Goal: Transaction & Acquisition: Book appointment/travel/reservation

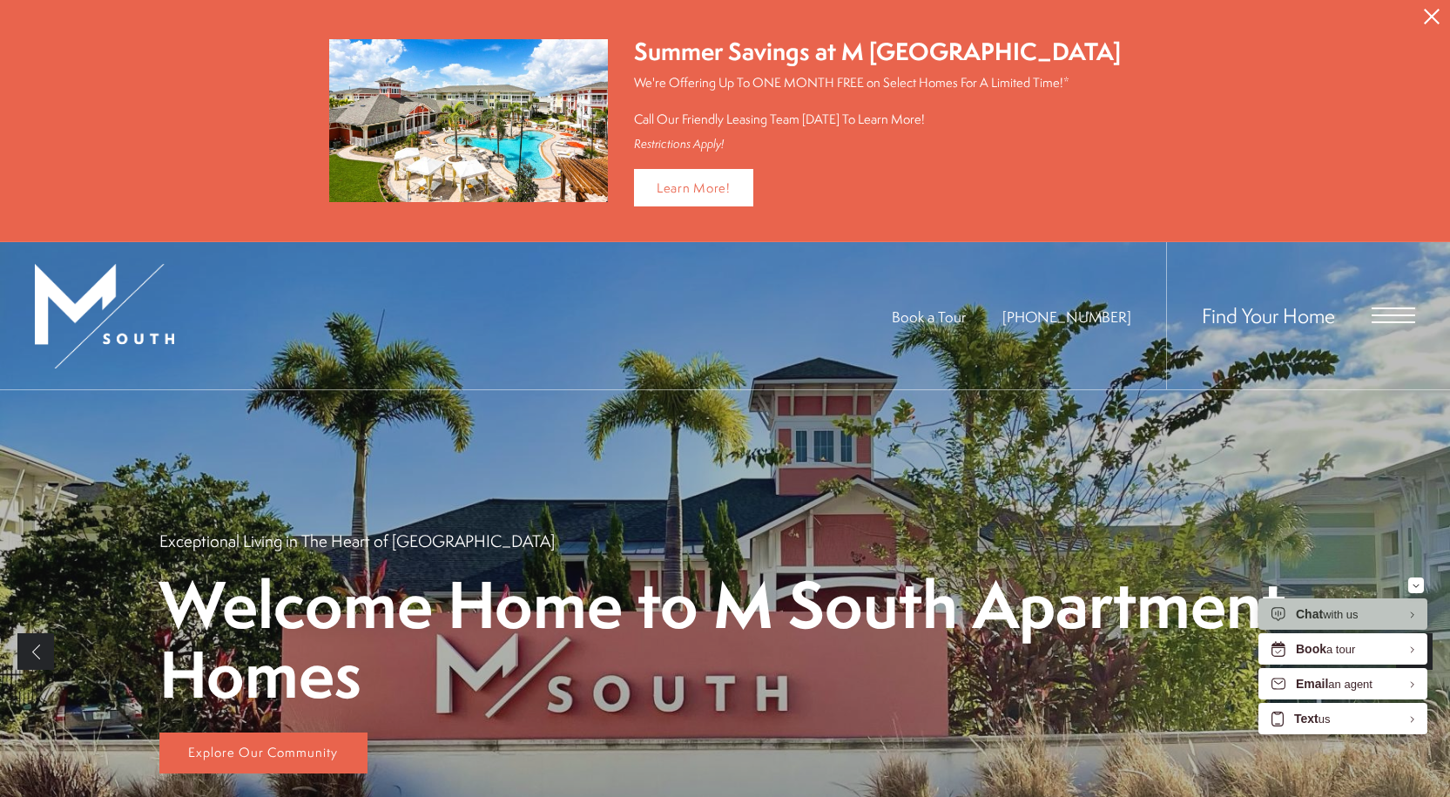
click at [1378, 307] on span "Open Menu" at bounding box center [1394, 308] width 44 height 2
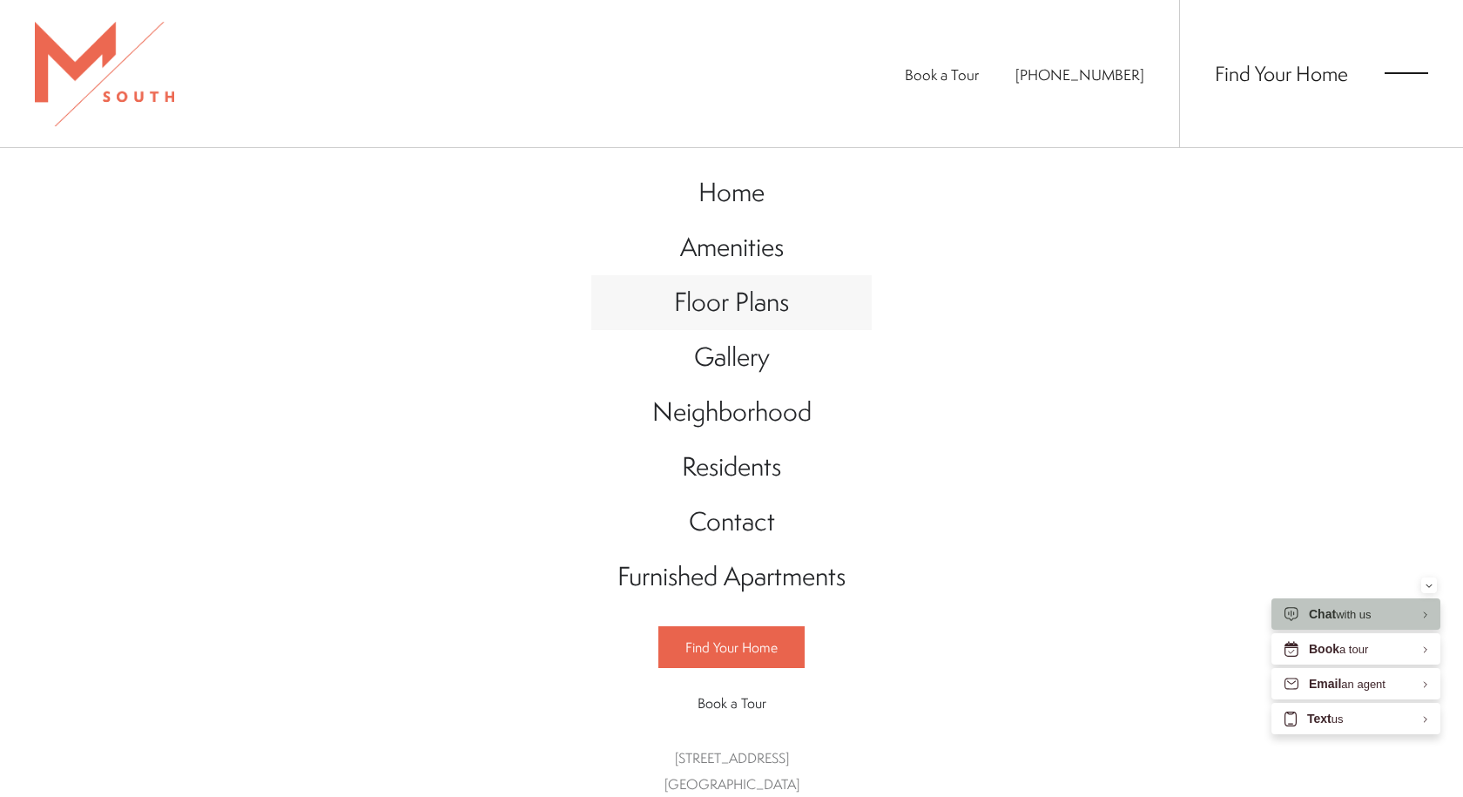
click at [712, 301] on span "Floor Plans" at bounding box center [731, 302] width 115 height 36
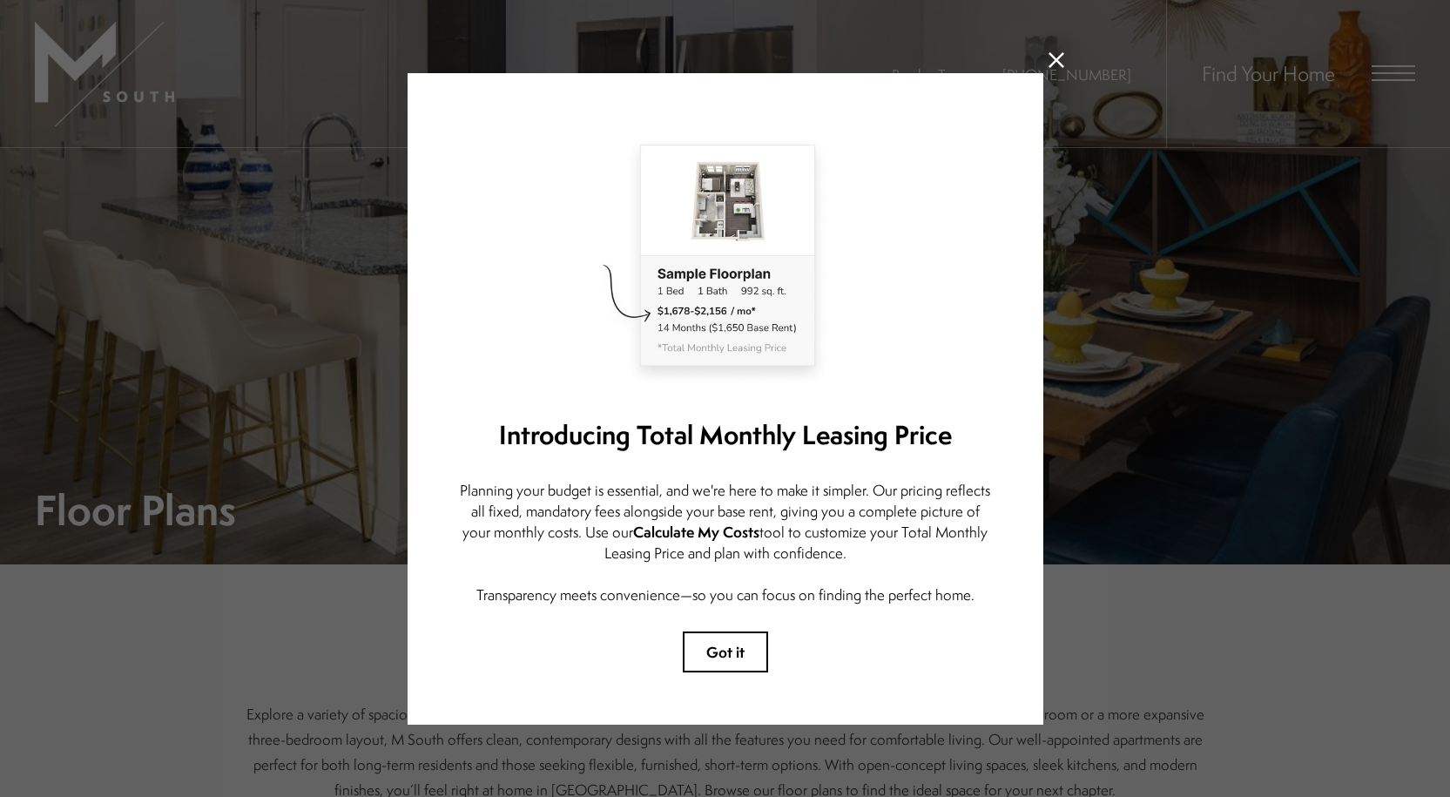
scroll to position [7, 0]
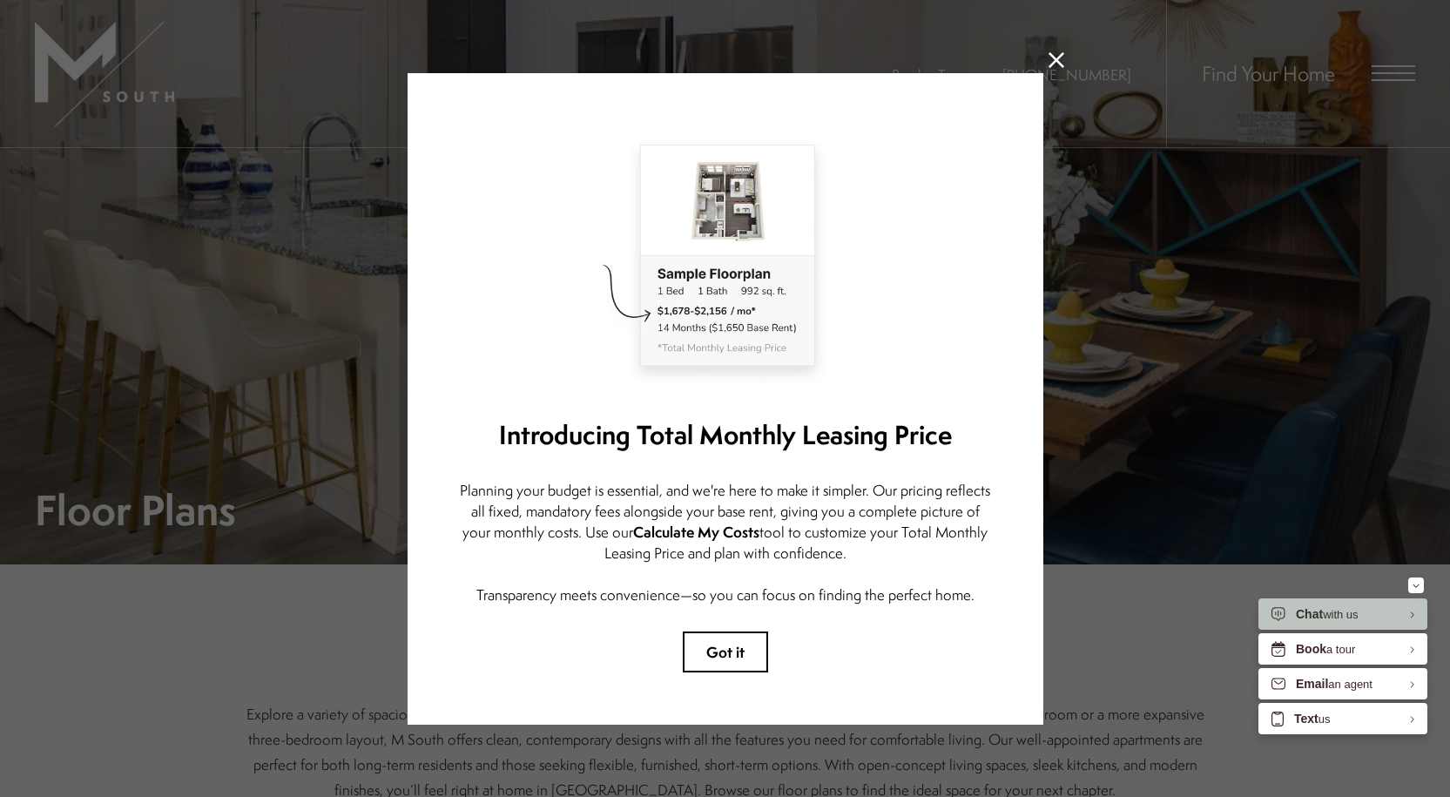
click at [1051, 52] on icon at bounding box center [1057, 60] width 16 height 16
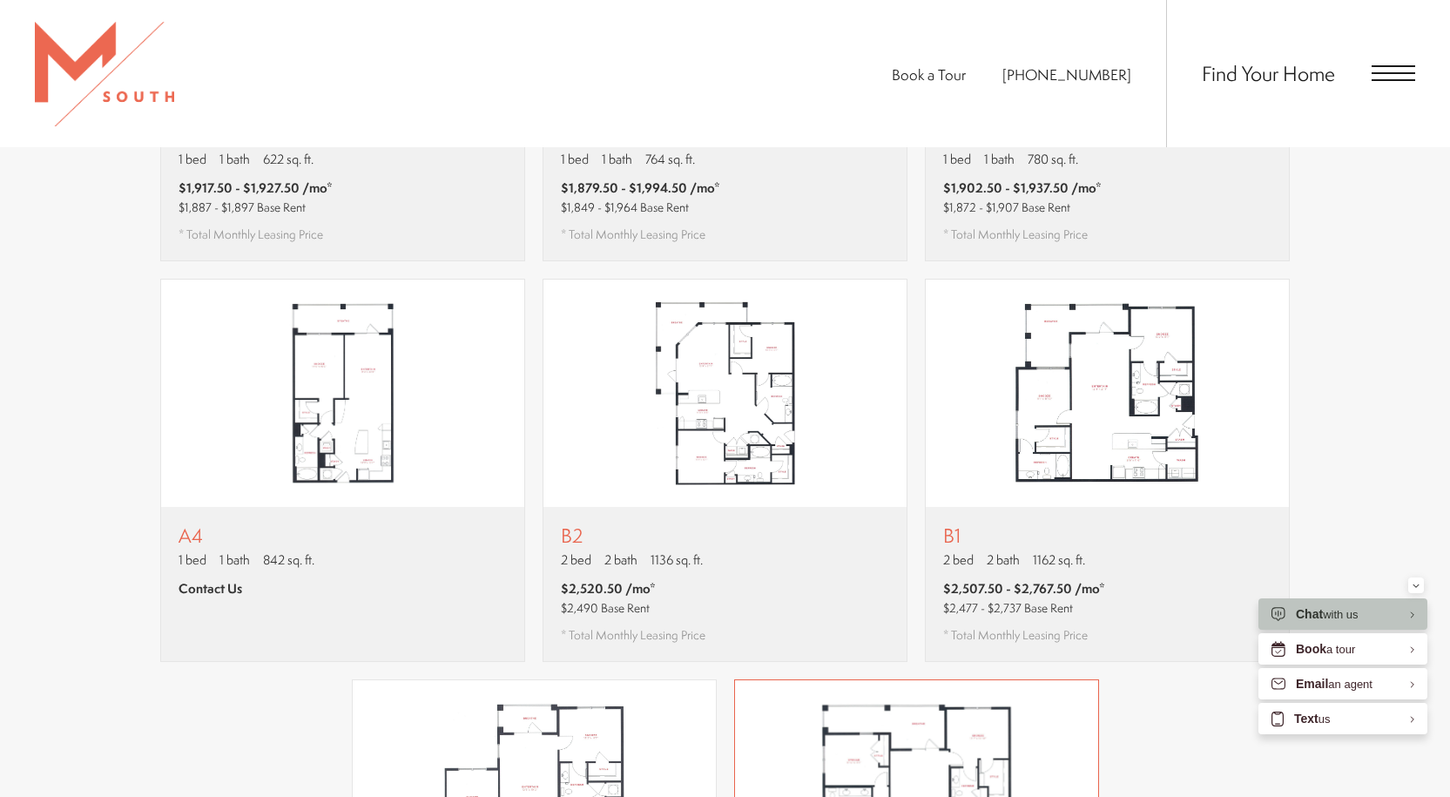
scroll to position [1394, 0]
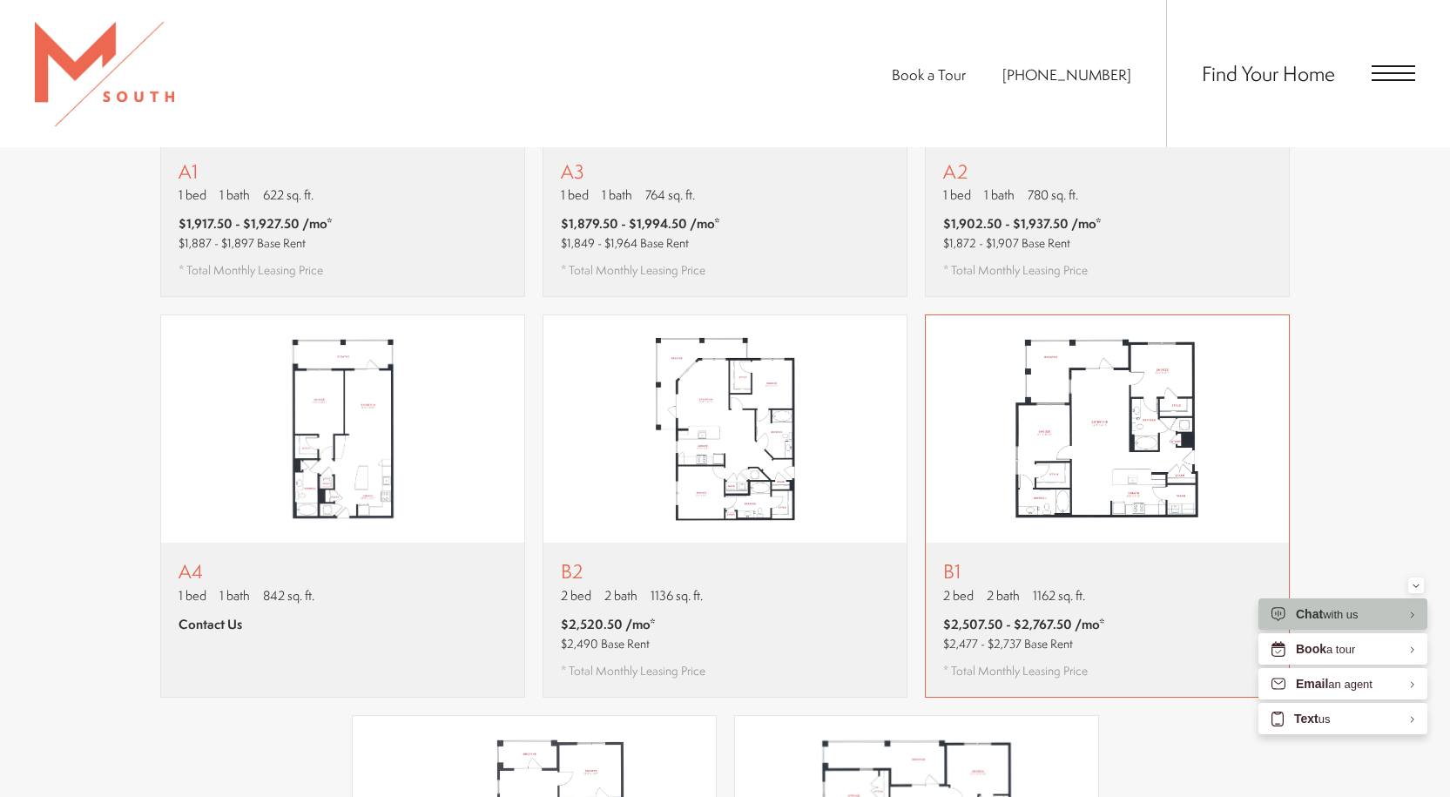
click at [1104, 449] on img "View floor plan B1" at bounding box center [1107, 429] width 363 height 228
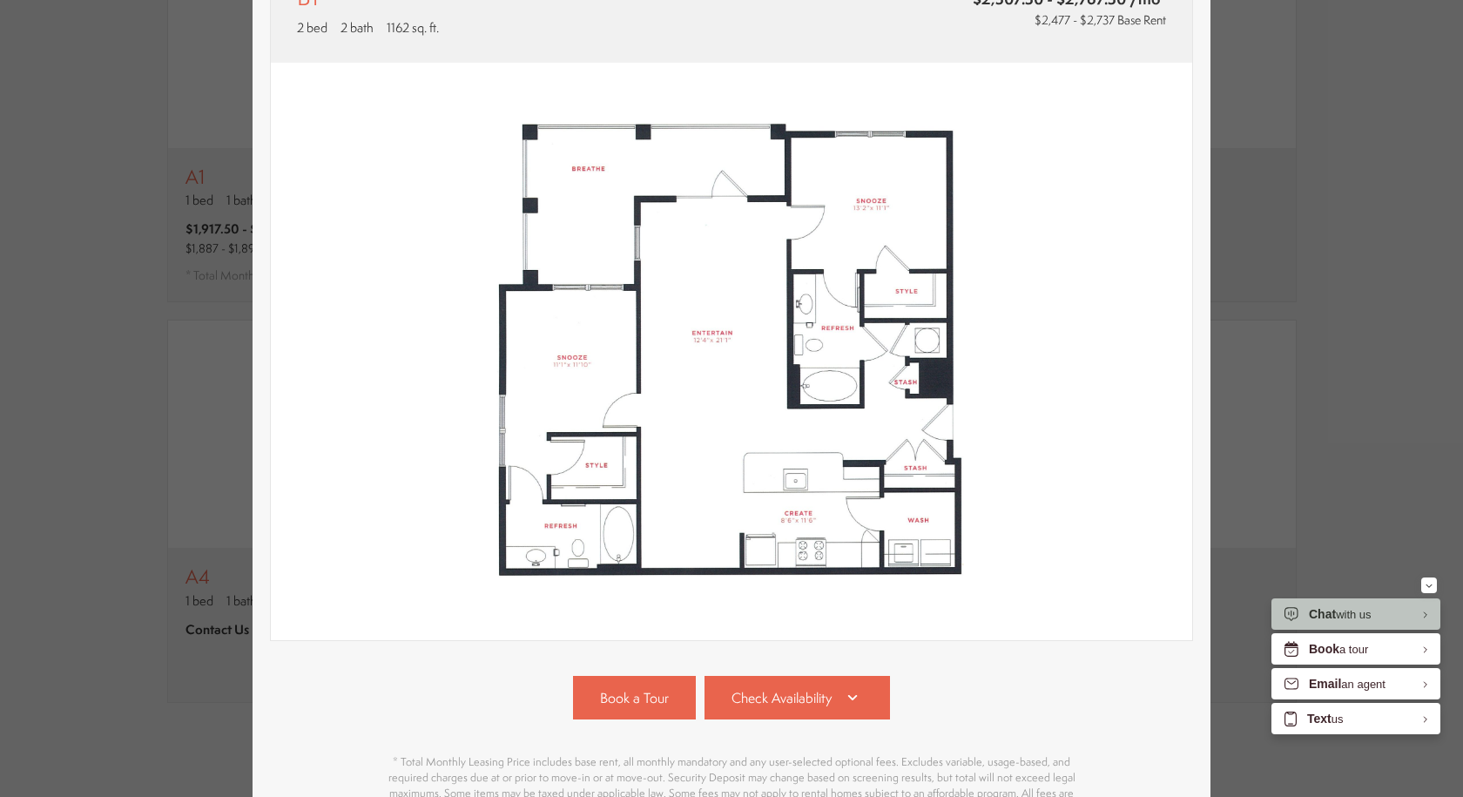
scroll to position [349, 0]
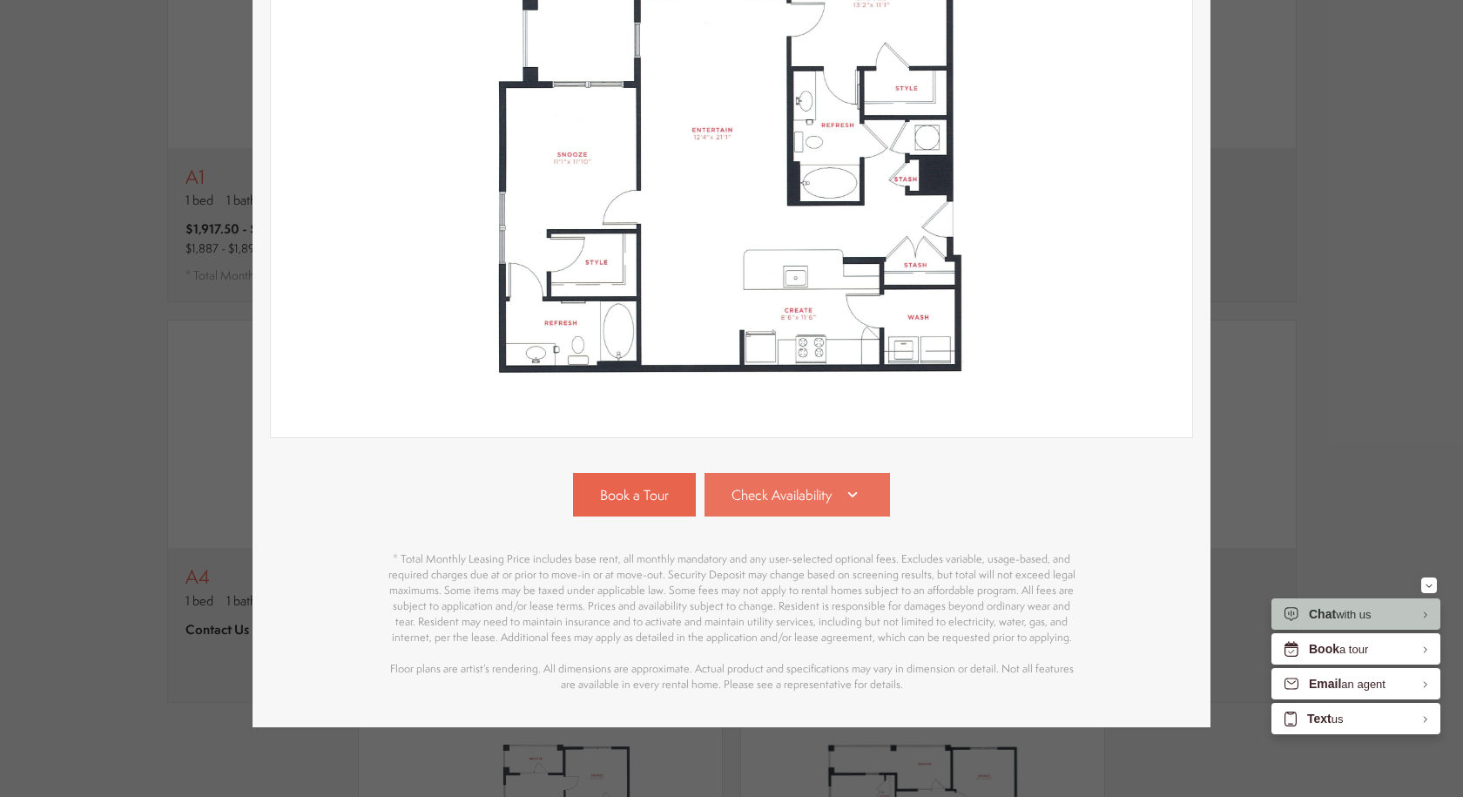
click at [828, 473] on link "Check Availability" at bounding box center [798, 495] width 186 height 44
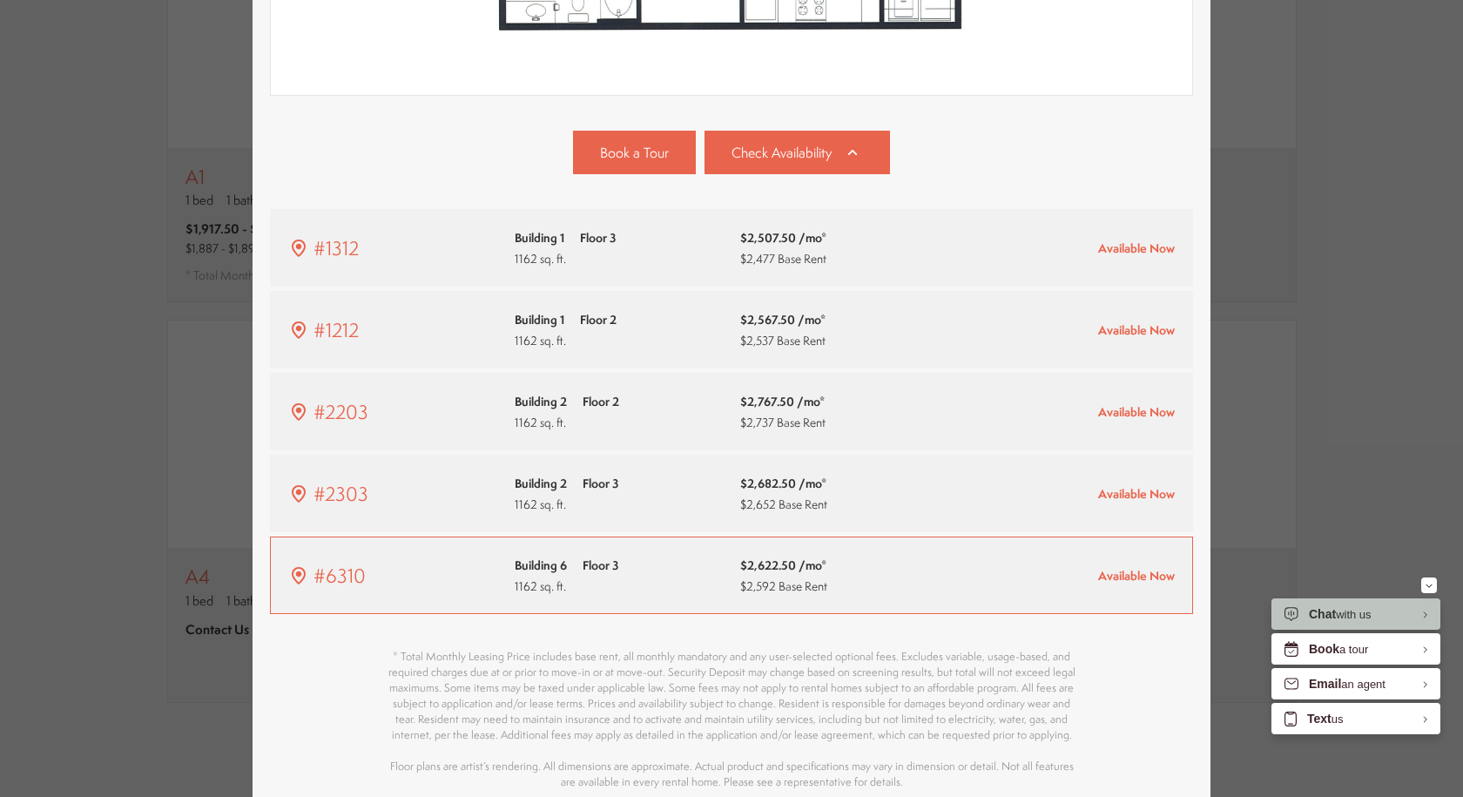
scroll to position [794, 0]
